Goal: Task Accomplishment & Management: Manage account settings

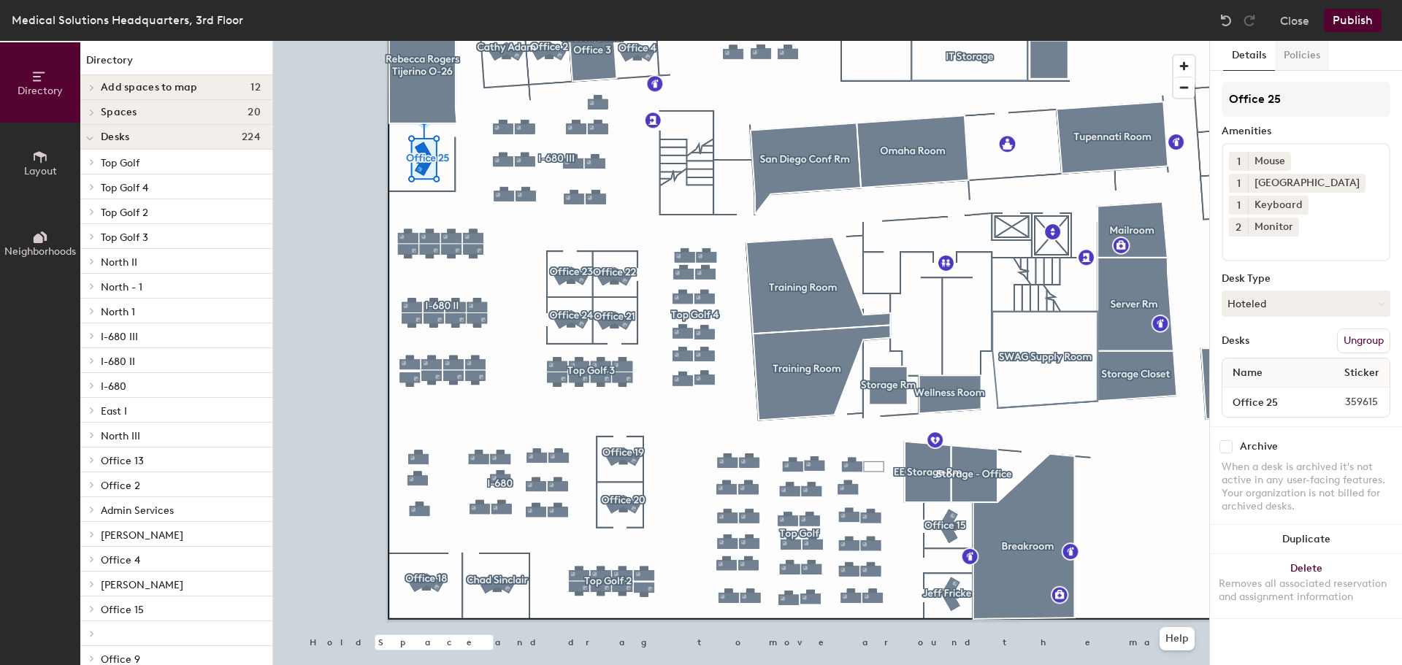
click at [1309, 54] on button "Policies" at bounding box center [1302, 56] width 54 height 30
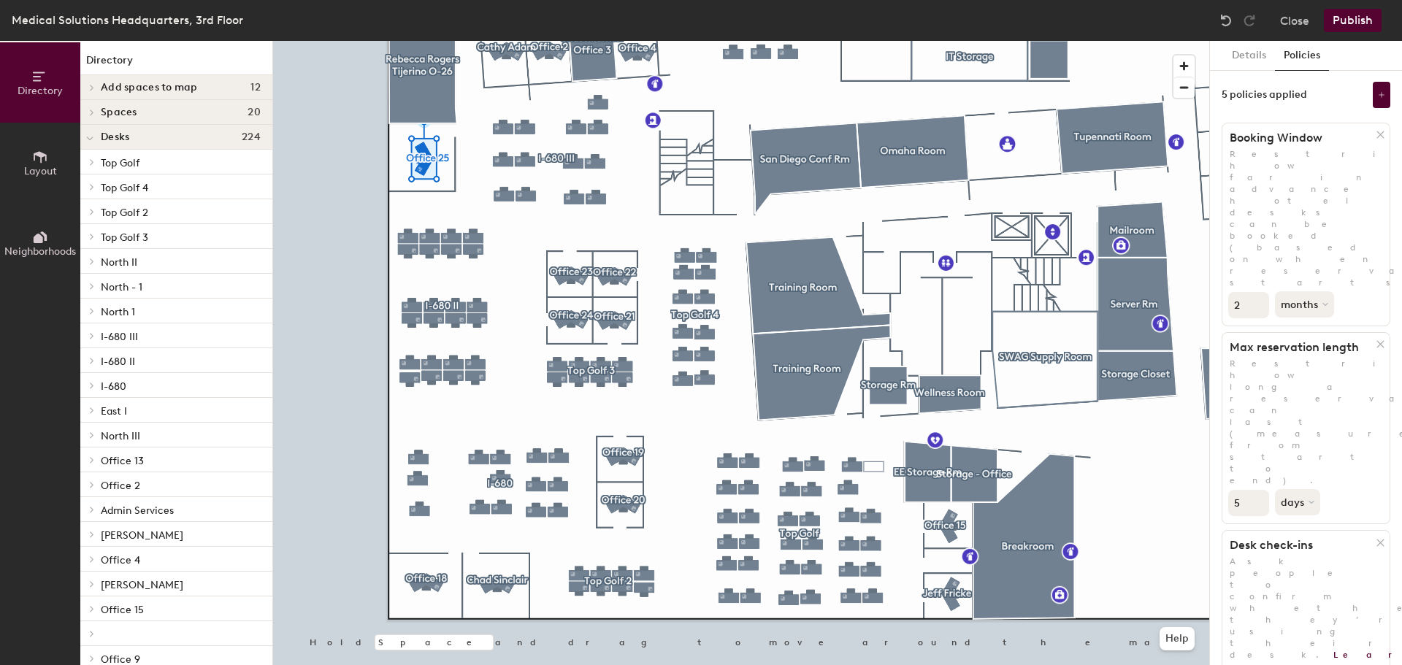
scroll to position [260, 0]
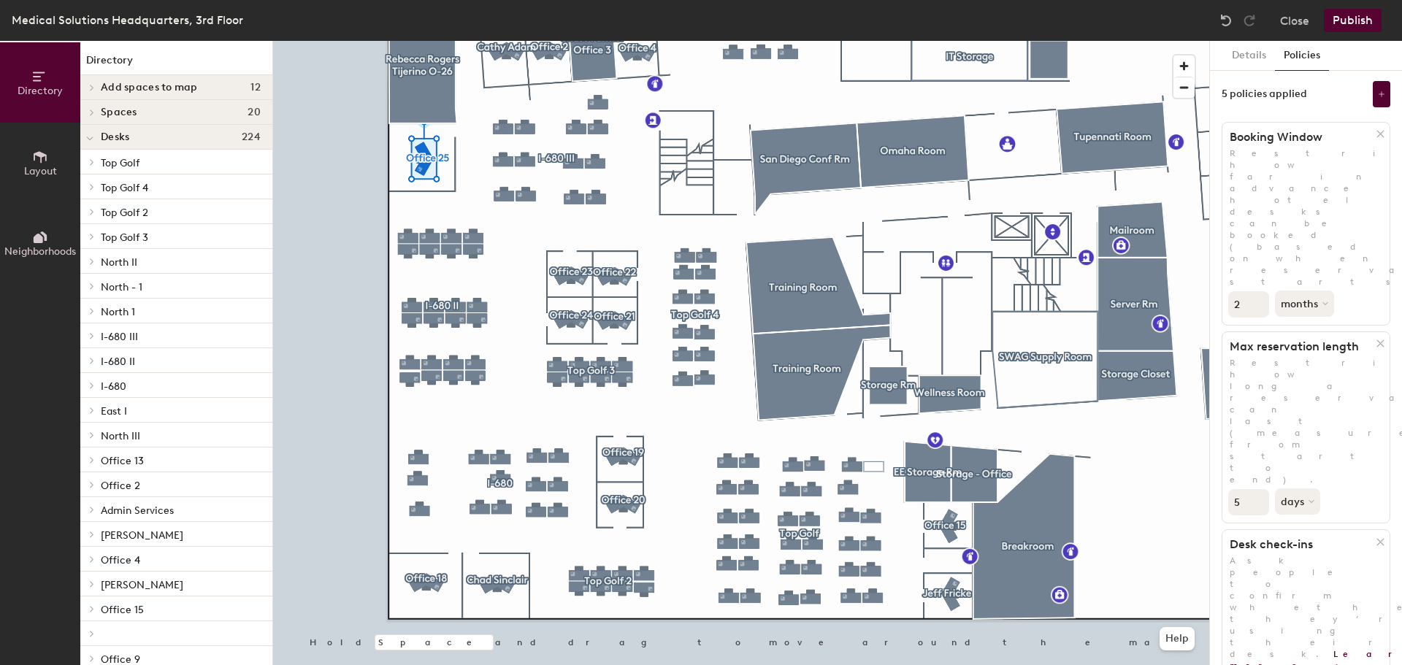
scroll to position [0, 0]
click at [1350, 19] on button "Publish" at bounding box center [1353, 20] width 58 height 23
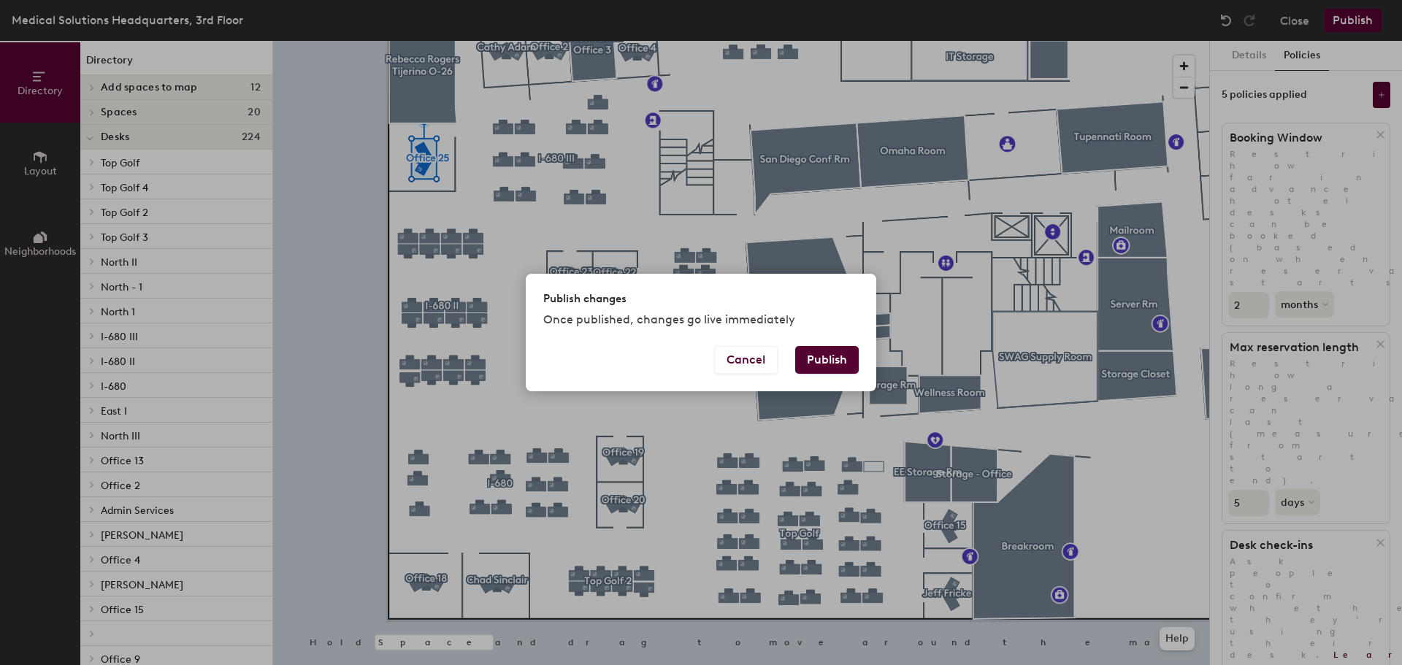
click at [819, 359] on button "Publish" at bounding box center [827, 360] width 64 height 28
